Goal: Information Seeking & Learning: Learn about a topic

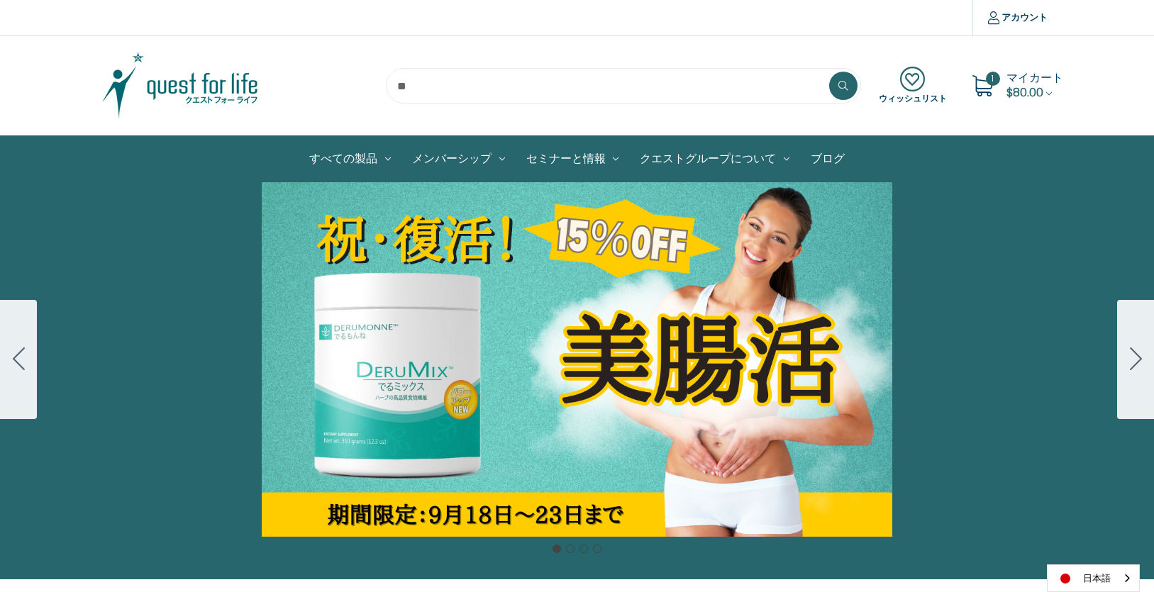
click at [499, 338] on div "Carousel Title Add a description for your carousel slide. You can use this to p…" at bounding box center [577, 359] width 1154 height 355
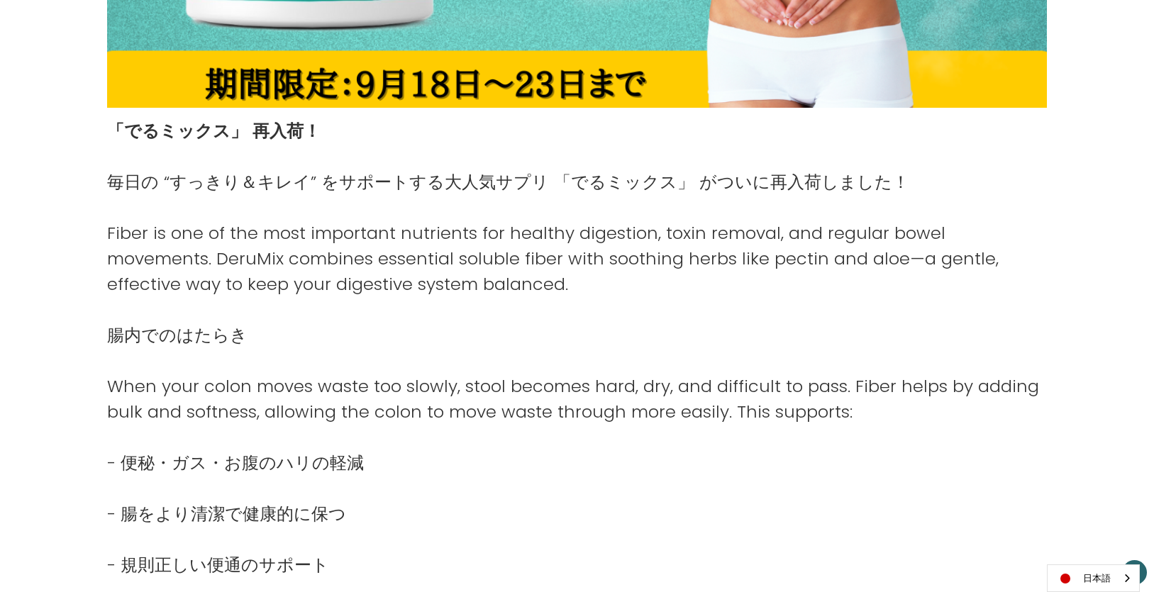
scroll to position [615, 0]
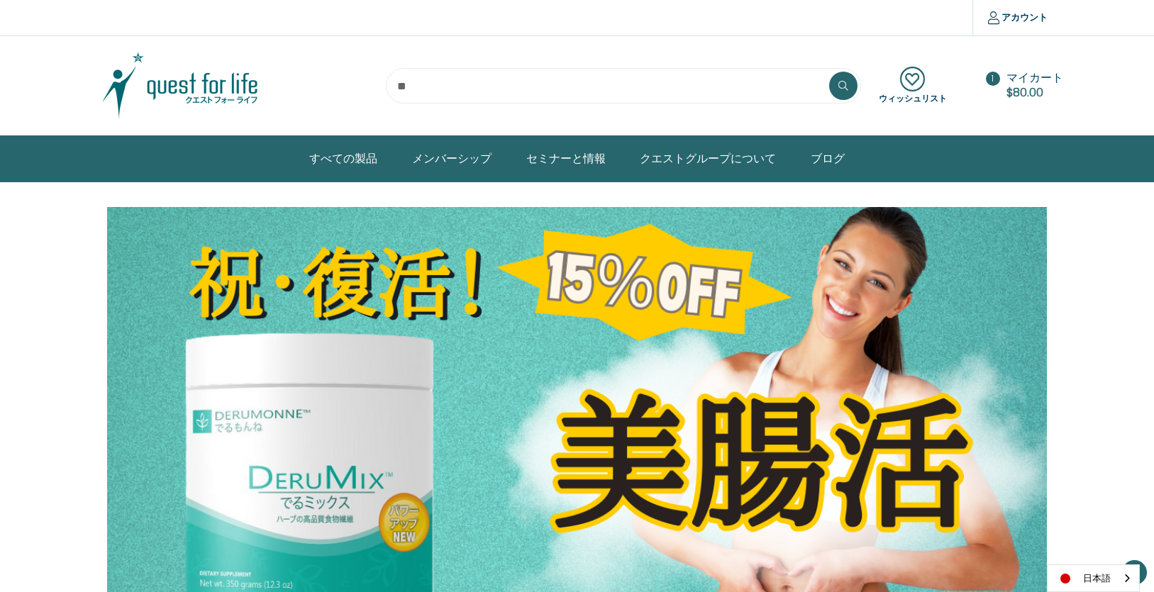
scroll to position [615, 0]
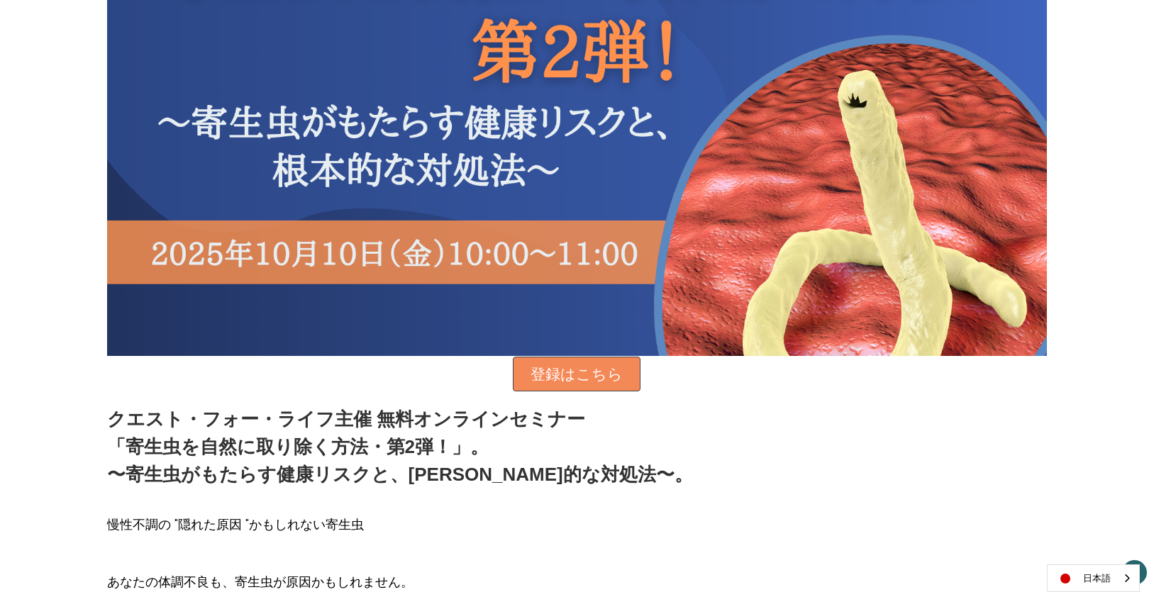
scroll to position [378, 0]
